Goal: Transaction & Acquisition: Book appointment/travel/reservation

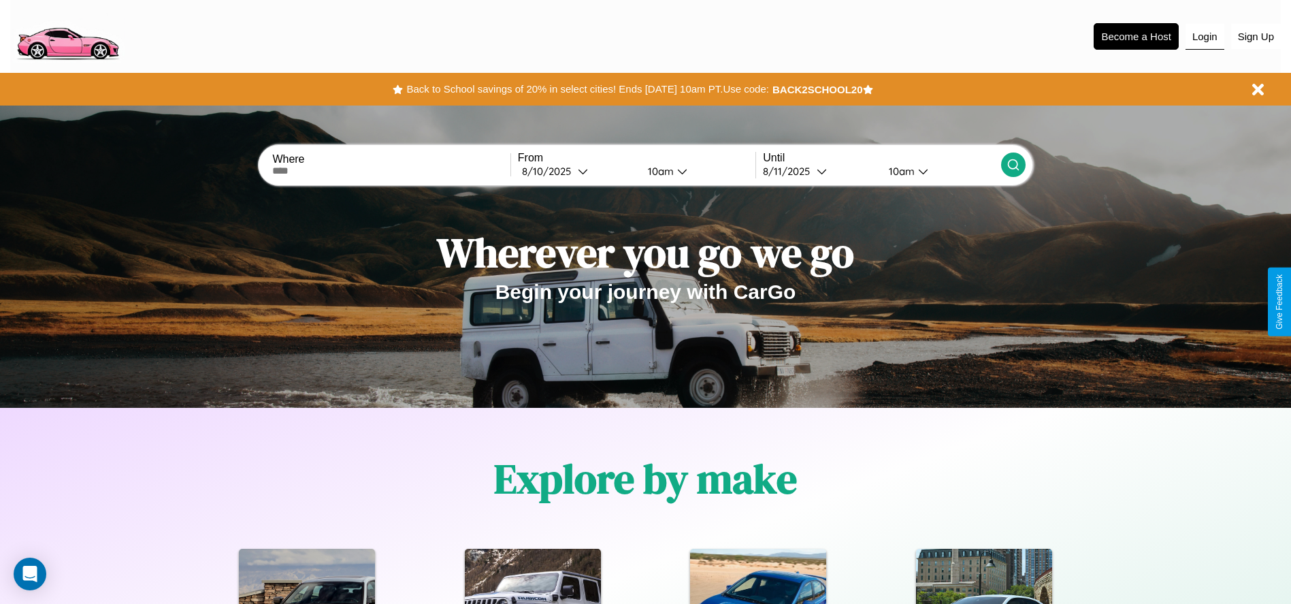
click at [1205, 36] on button "Login" at bounding box center [1205, 37] width 39 height 26
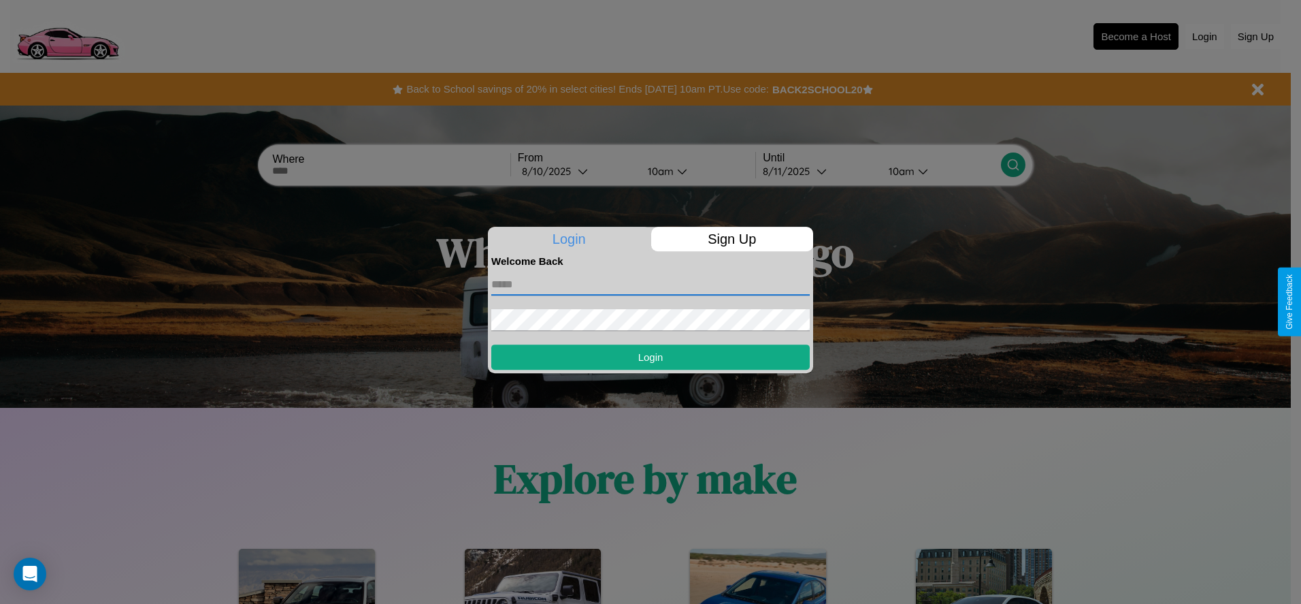
click at [651, 284] on input "text" at bounding box center [650, 285] width 319 height 22
type input "**********"
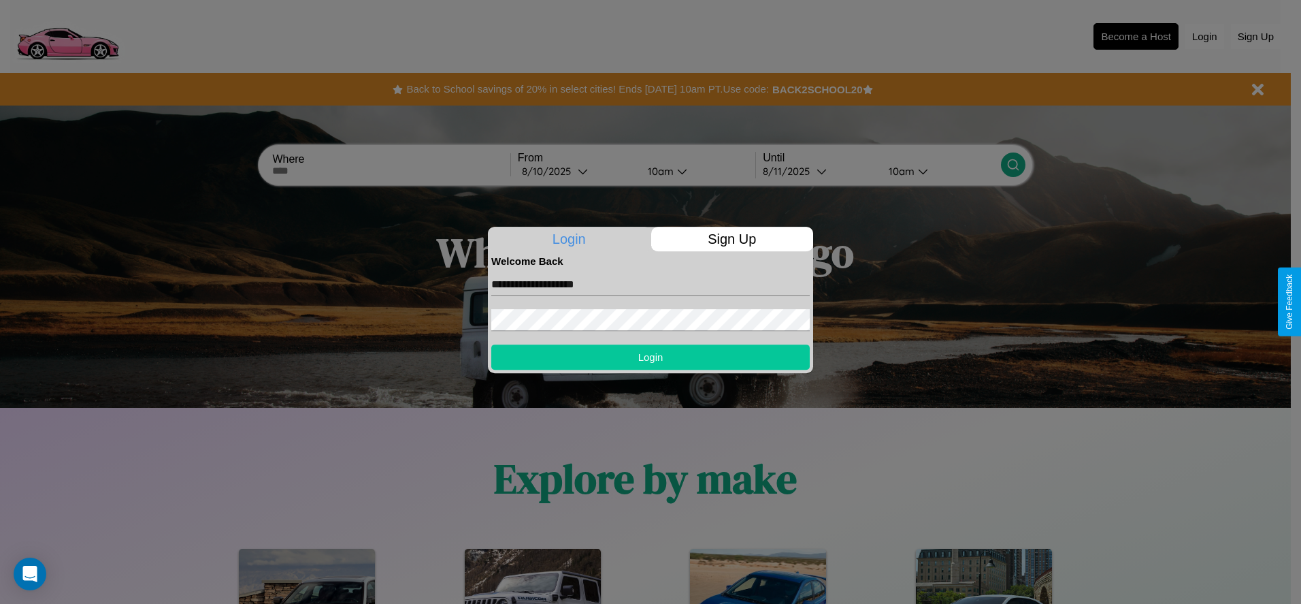
click at [651, 357] on button "Login" at bounding box center [650, 356] width 319 height 25
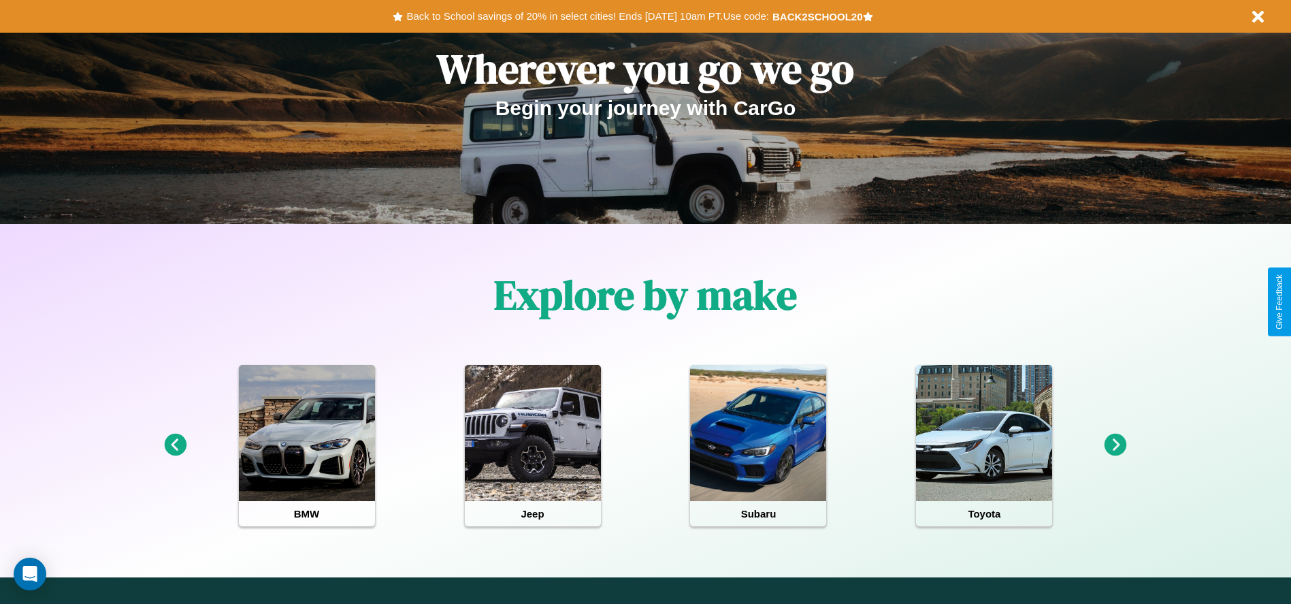
scroll to position [282, 0]
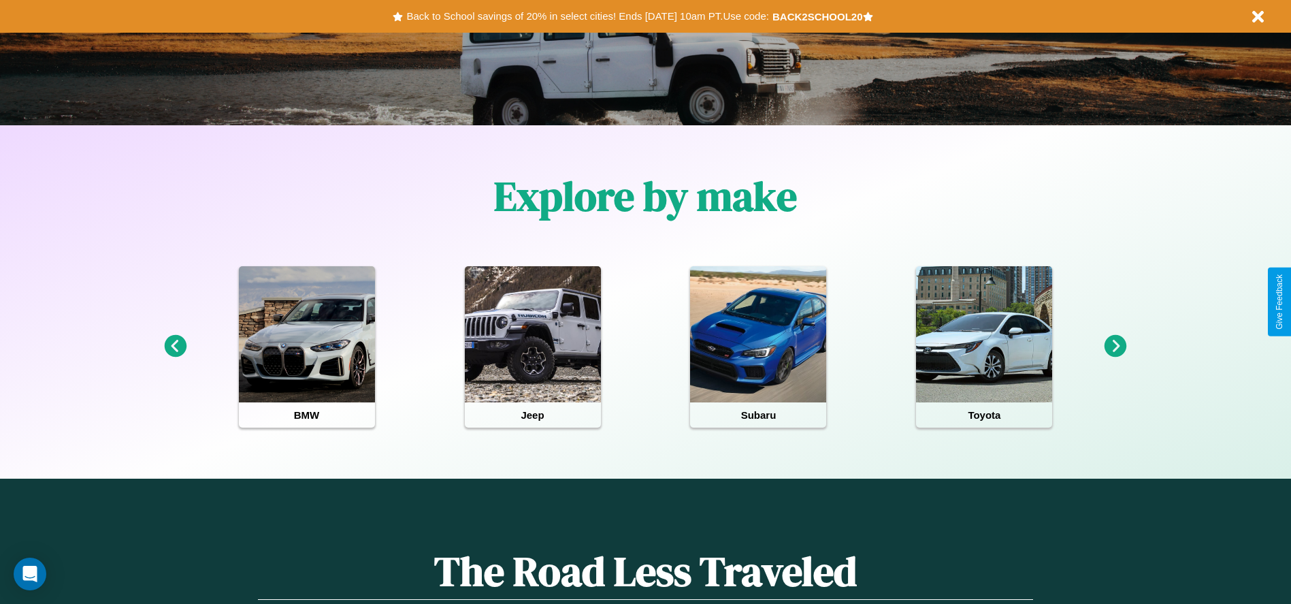
click at [1116, 346] on icon at bounding box center [1116, 346] width 22 height 22
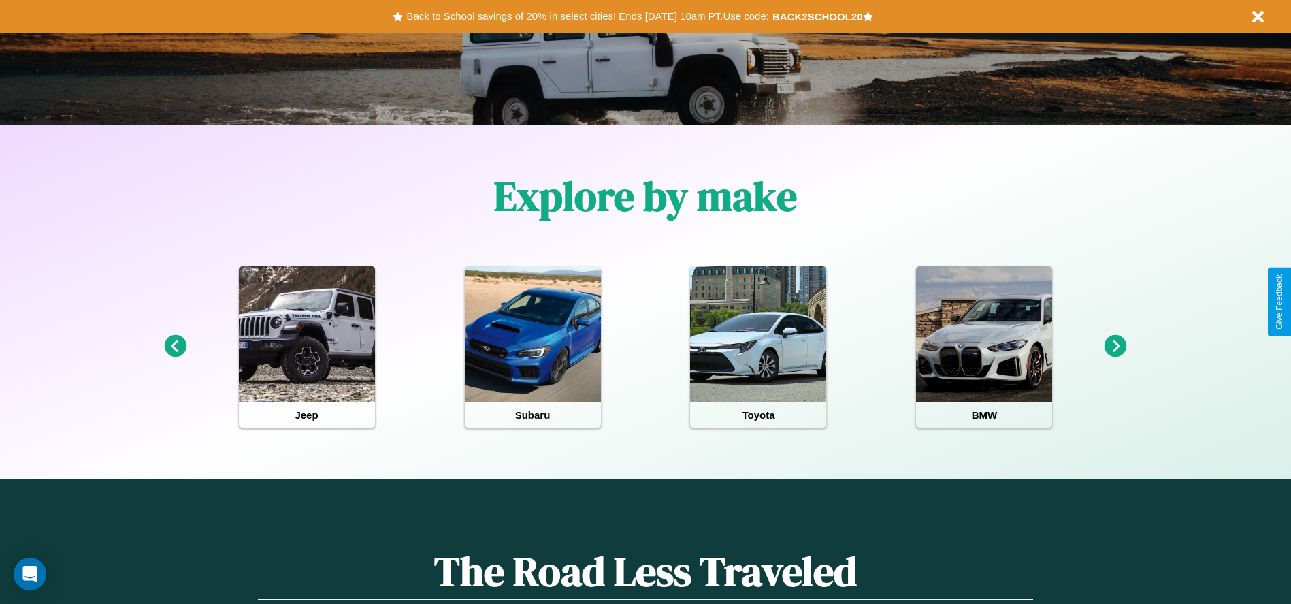
click at [1116, 346] on icon at bounding box center [1116, 346] width 22 height 22
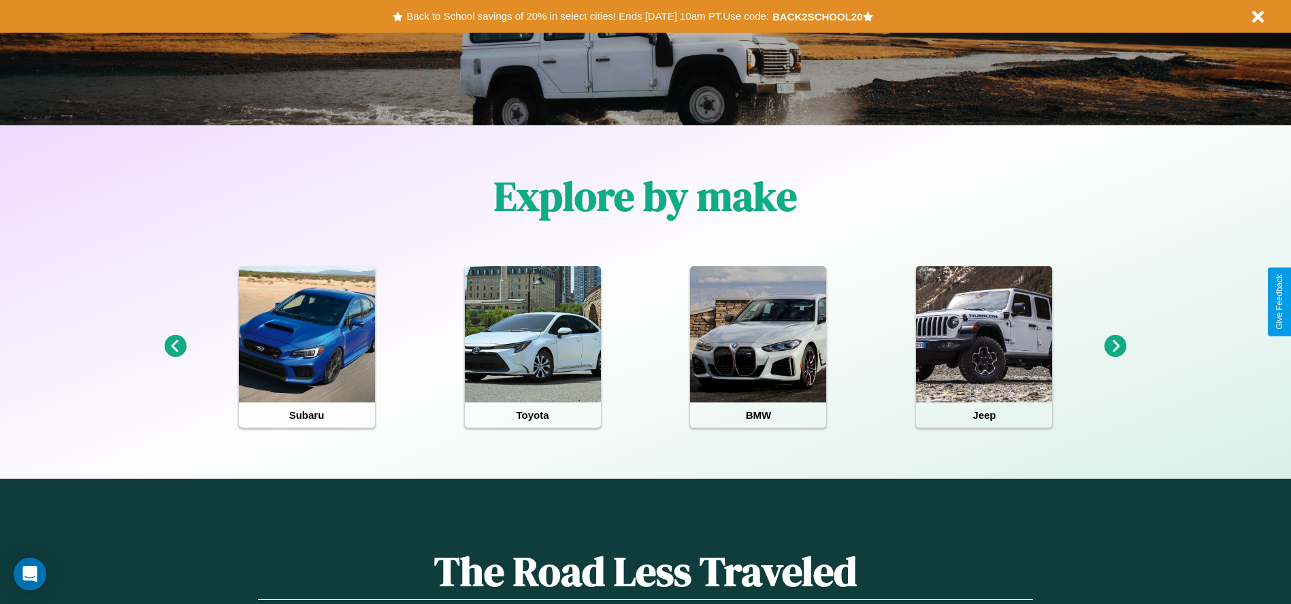
click at [1116, 346] on icon at bounding box center [1116, 346] width 22 height 22
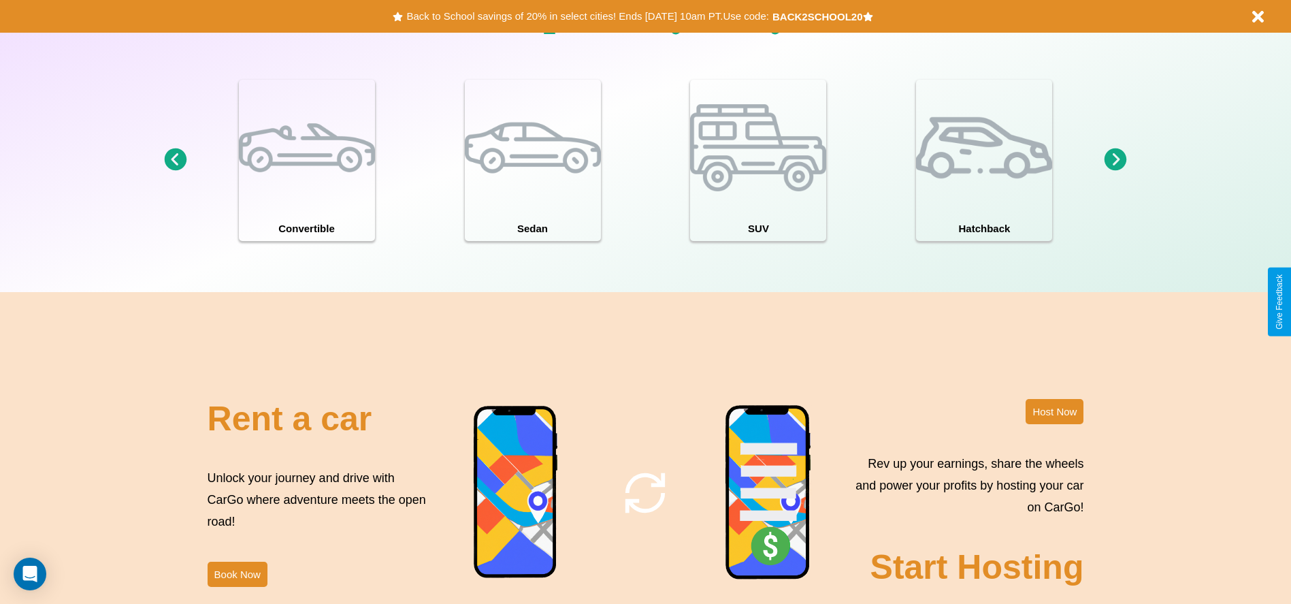
scroll to position [1647, 0]
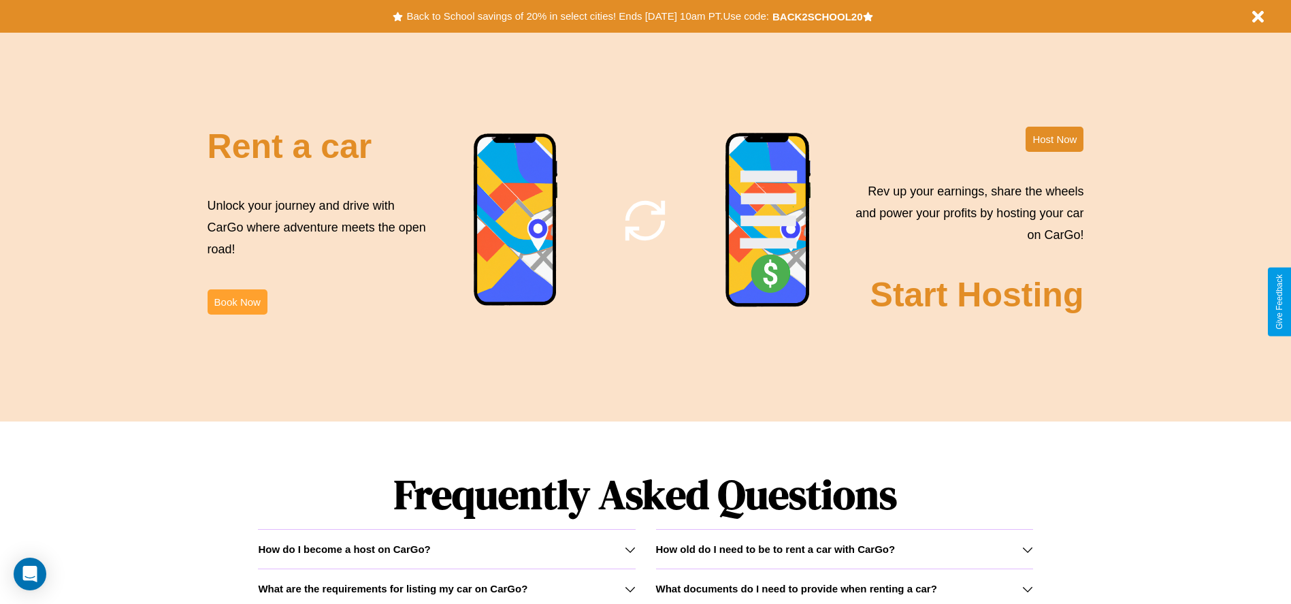
click at [237, 302] on button "Book Now" at bounding box center [238, 301] width 60 height 25
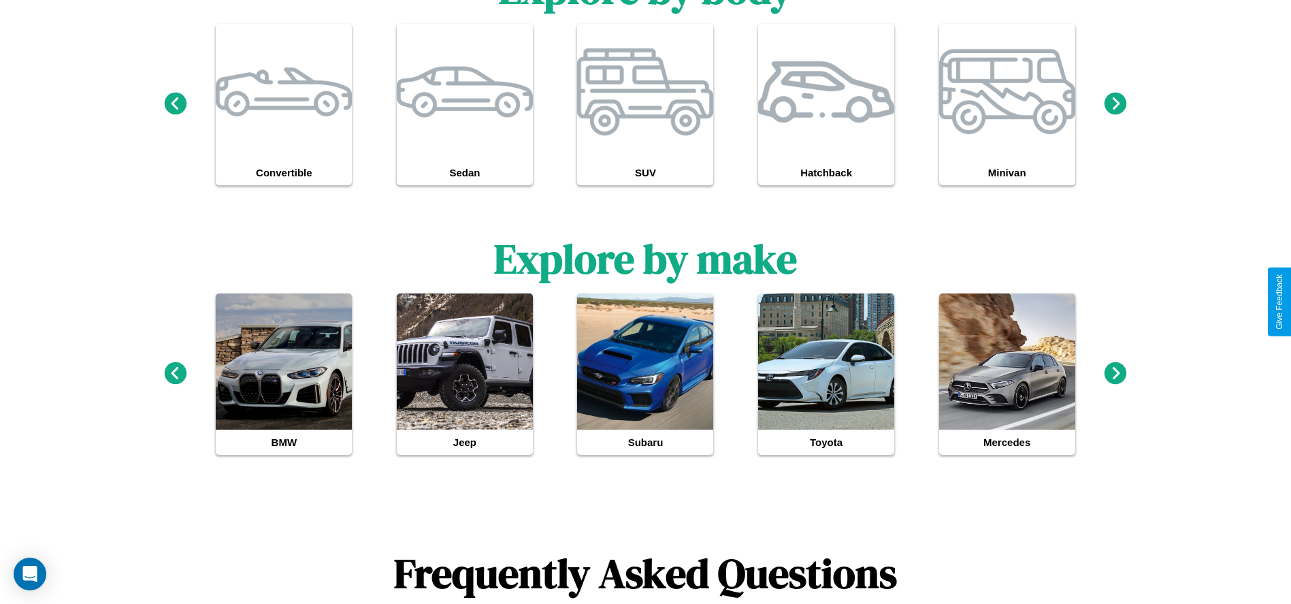
scroll to position [1259, 0]
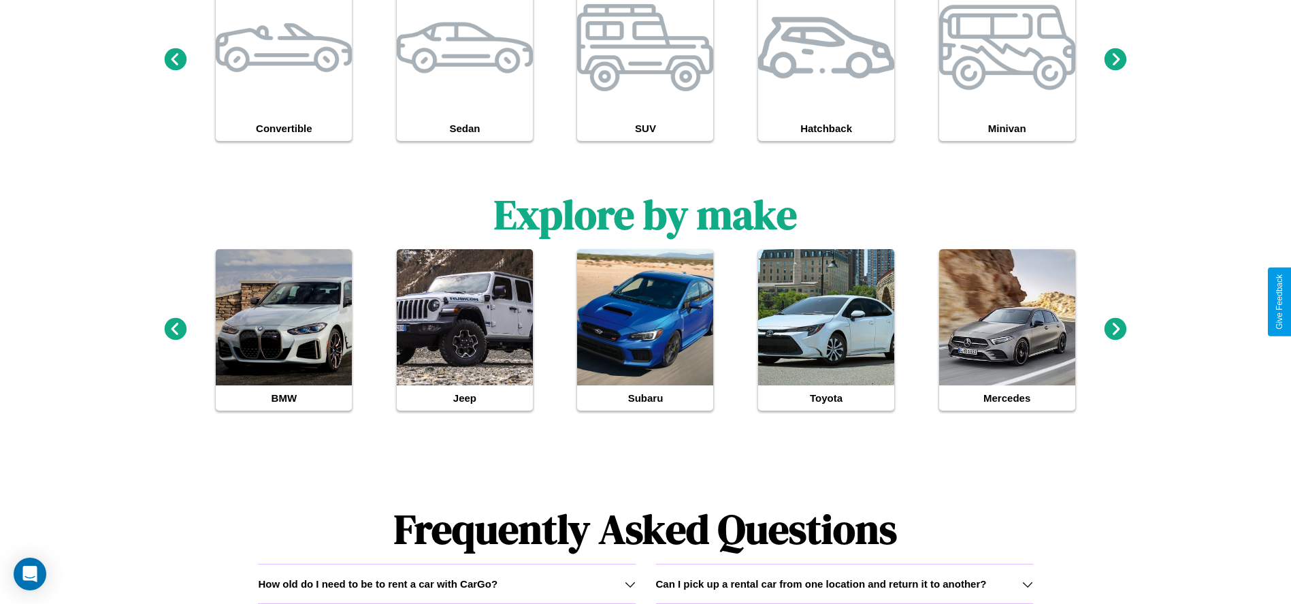
type input "******"
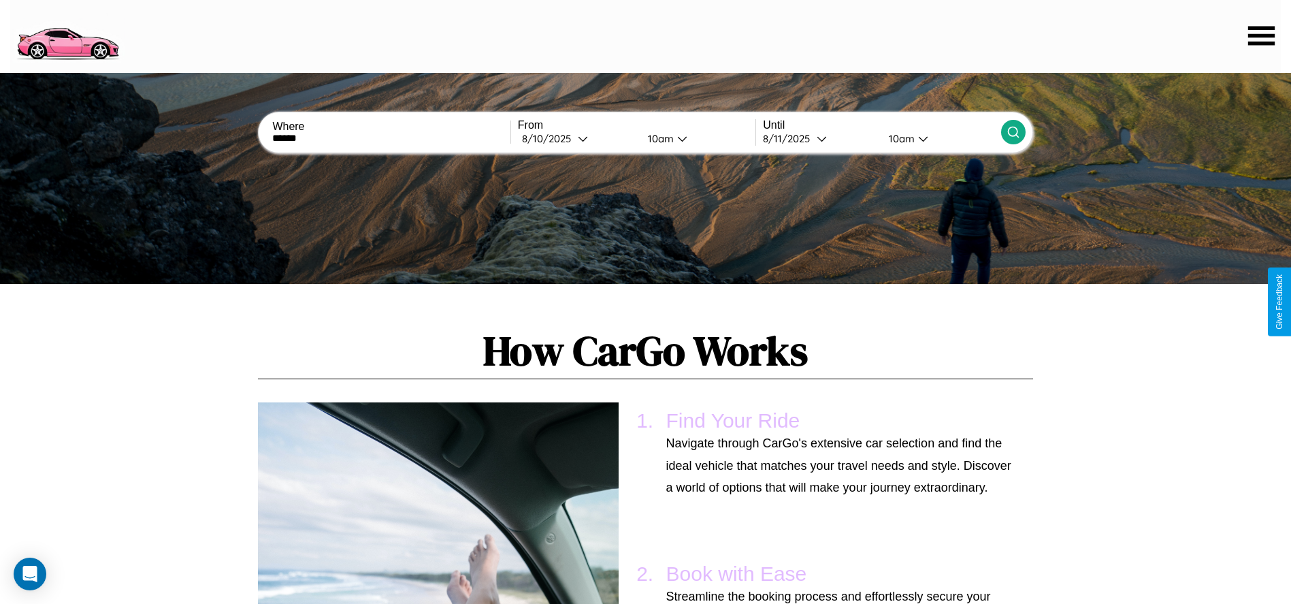
click at [1013, 132] on icon at bounding box center [1014, 132] width 14 height 14
